Goal: Check status

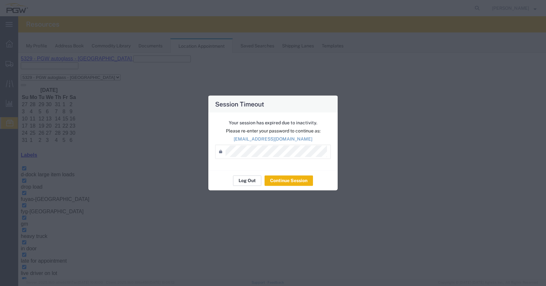
click at [13, 224] on button "Log Out" at bounding box center [8, 229] width 11 height 11
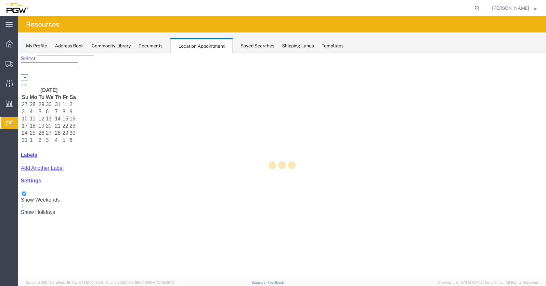
select select "28253"
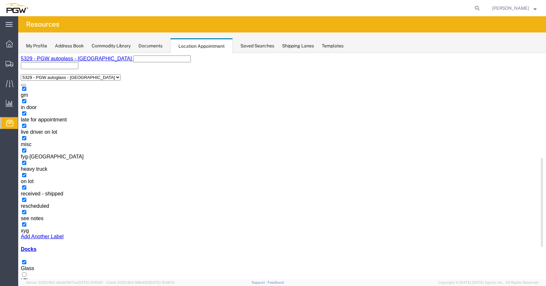
scroll to position [228, 0]
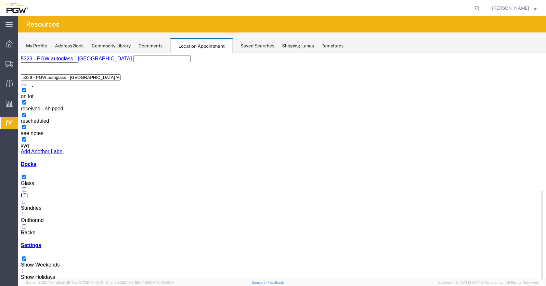
click at [29, 230] on div at bounding box center [282, 230] width 523 height 0
click at [26, 225] on input "Racks" at bounding box center [24, 227] width 4 height 4
click at [26, 181] on div at bounding box center [282, 181] width 523 height 0
click at [26, 175] on input "Glass" at bounding box center [24, 177] width 4 height 4
click at [27, 181] on div at bounding box center [282, 181] width 523 height 0
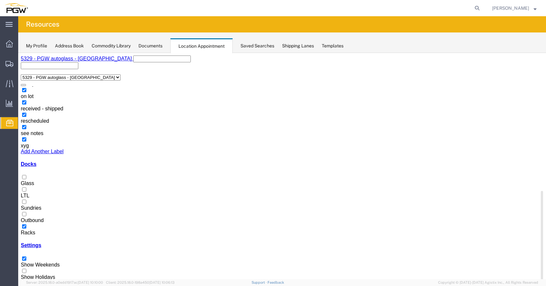
click at [26, 175] on input "Glass" at bounding box center [24, 177] width 4 height 4
click at [27, 230] on div at bounding box center [282, 230] width 523 height 0
click at [26, 225] on input "Racks" at bounding box center [24, 227] width 4 height 4
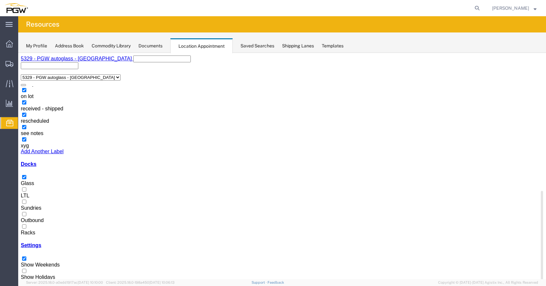
click at [26, 230] on div at bounding box center [282, 230] width 523 height 0
click at [26, 225] on input "Racks" at bounding box center [24, 227] width 4 height 4
click at [26, 162] on div "Docks Glass LTL Sundries Outbound Racks" at bounding box center [282, 199] width 523 height 74
click at [28, 181] on div at bounding box center [282, 181] width 523 height 0
click at [26, 175] on input "Glass" at bounding box center [24, 177] width 4 height 4
